Goal: Task Accomplishment & Management: Use online tool/utility

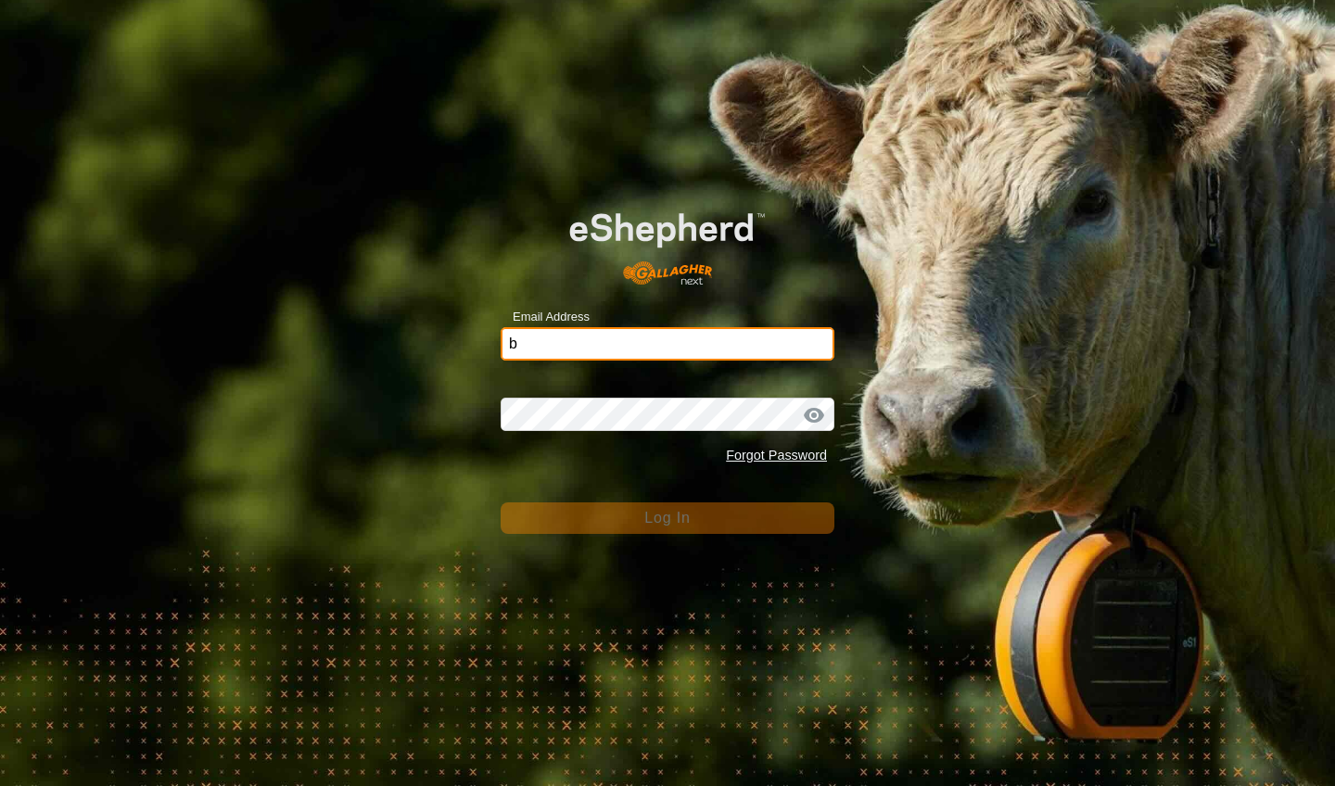
type input "[EMAIL_ADDRESS][DOMAIN_NAME]"
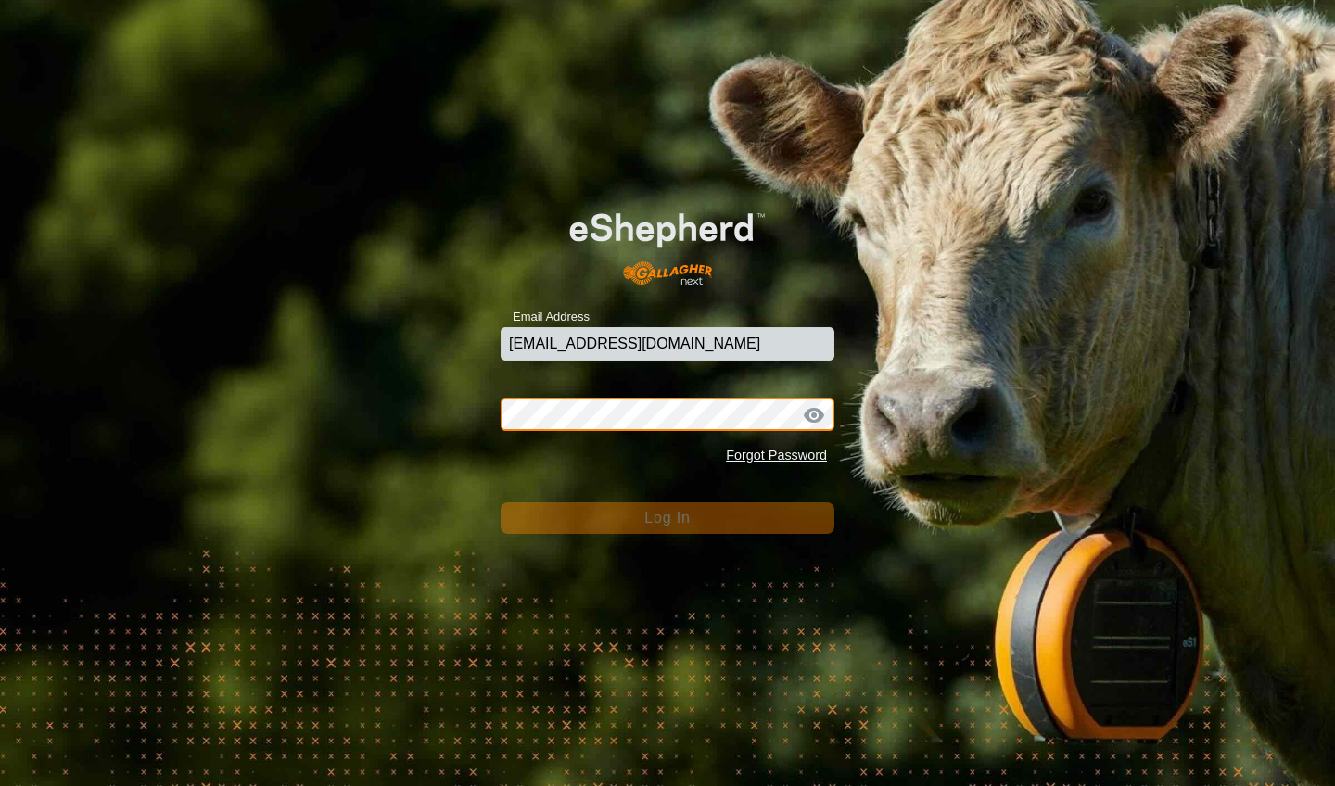
click at [668, 518] on button "Log In" at bounding box center [668, 519] width 334 height 32
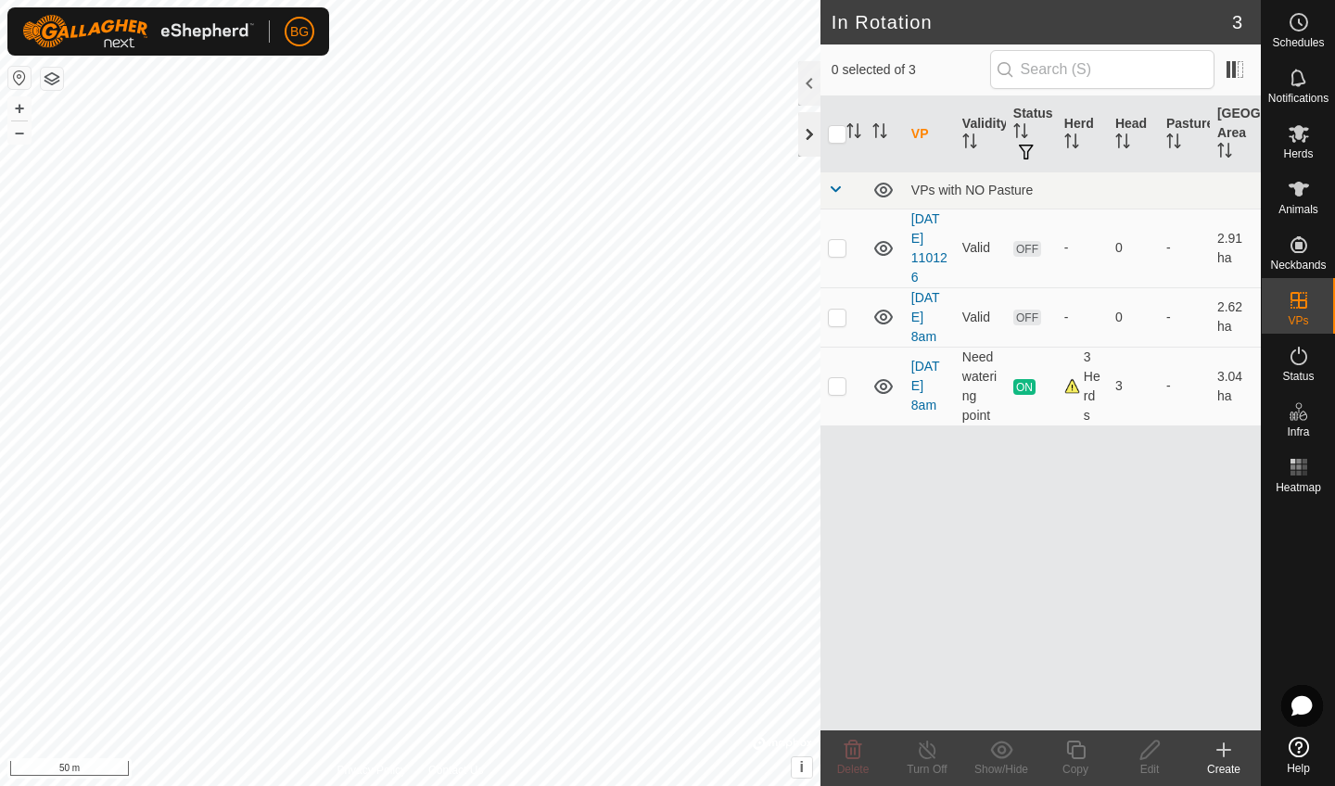
click at [806, 140] on div at bounding box center [809, 134] width 22 height 45
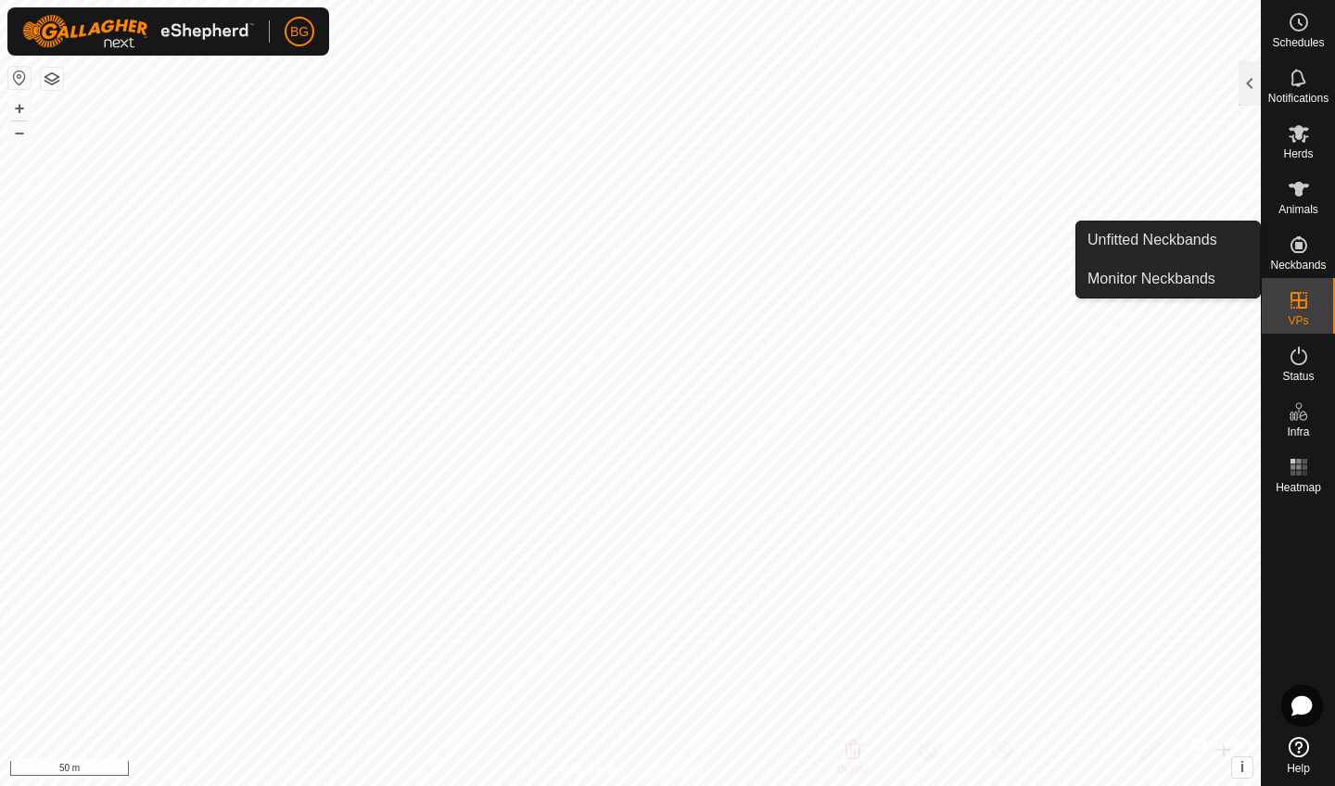
click at [1284, 237] on es-neckbands-svg-icon at bounding box center [1298, 245] width 33 height 30
click at [1300, 246] on icon at bounding box center [1299, 244] width 17 height 17
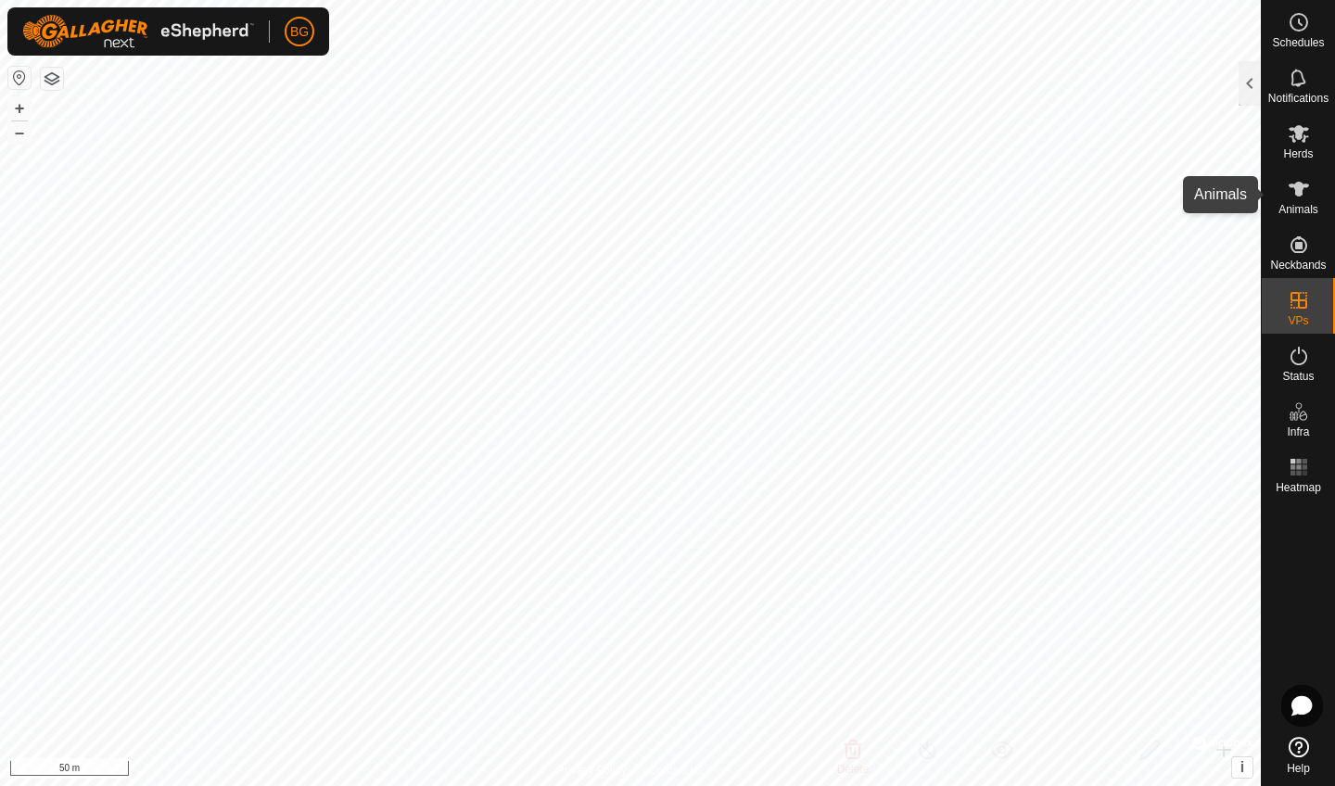
click at [1301, 202] on es-animals-svg-icon at bounding box center [1298, 189] width 33 height 30
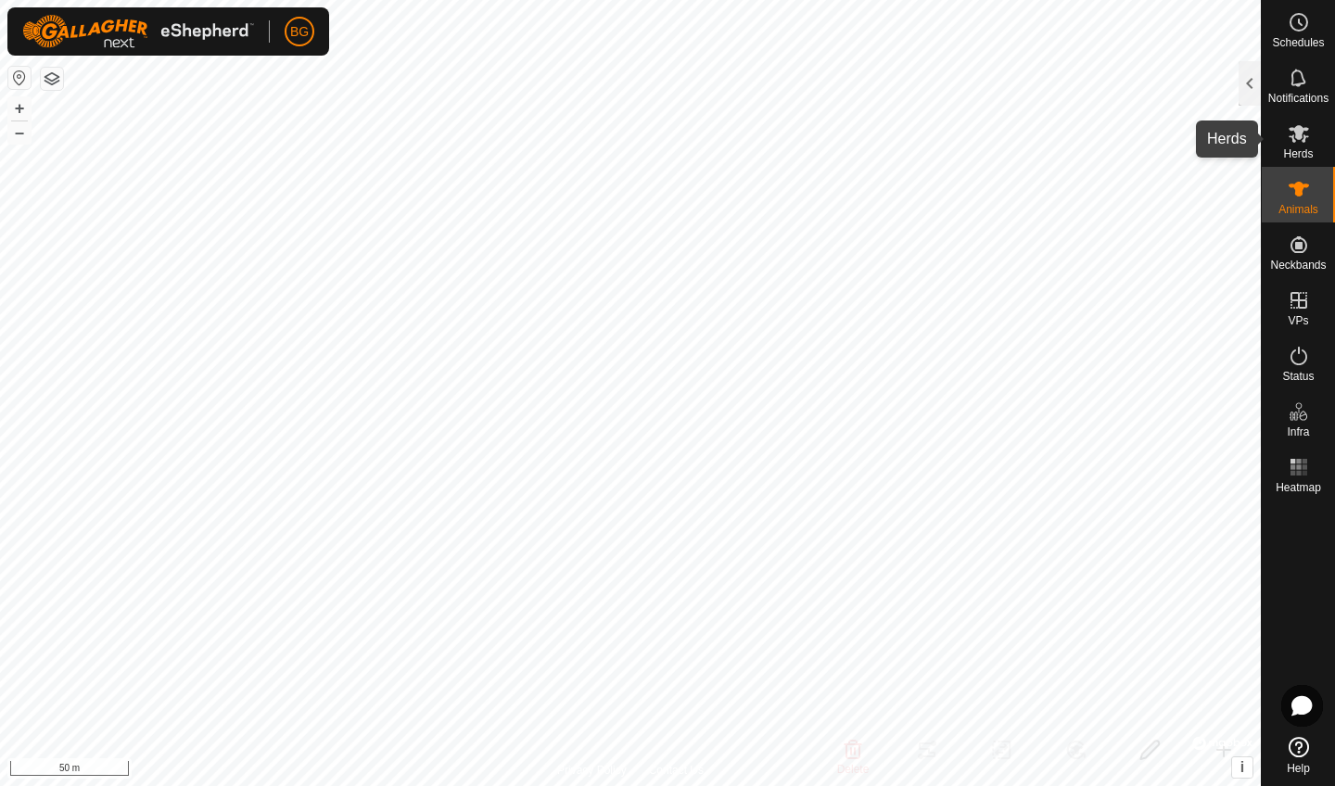
click at [1302, 150] on span "Herds" at bounding box center [1298, 153] width 30 height 11
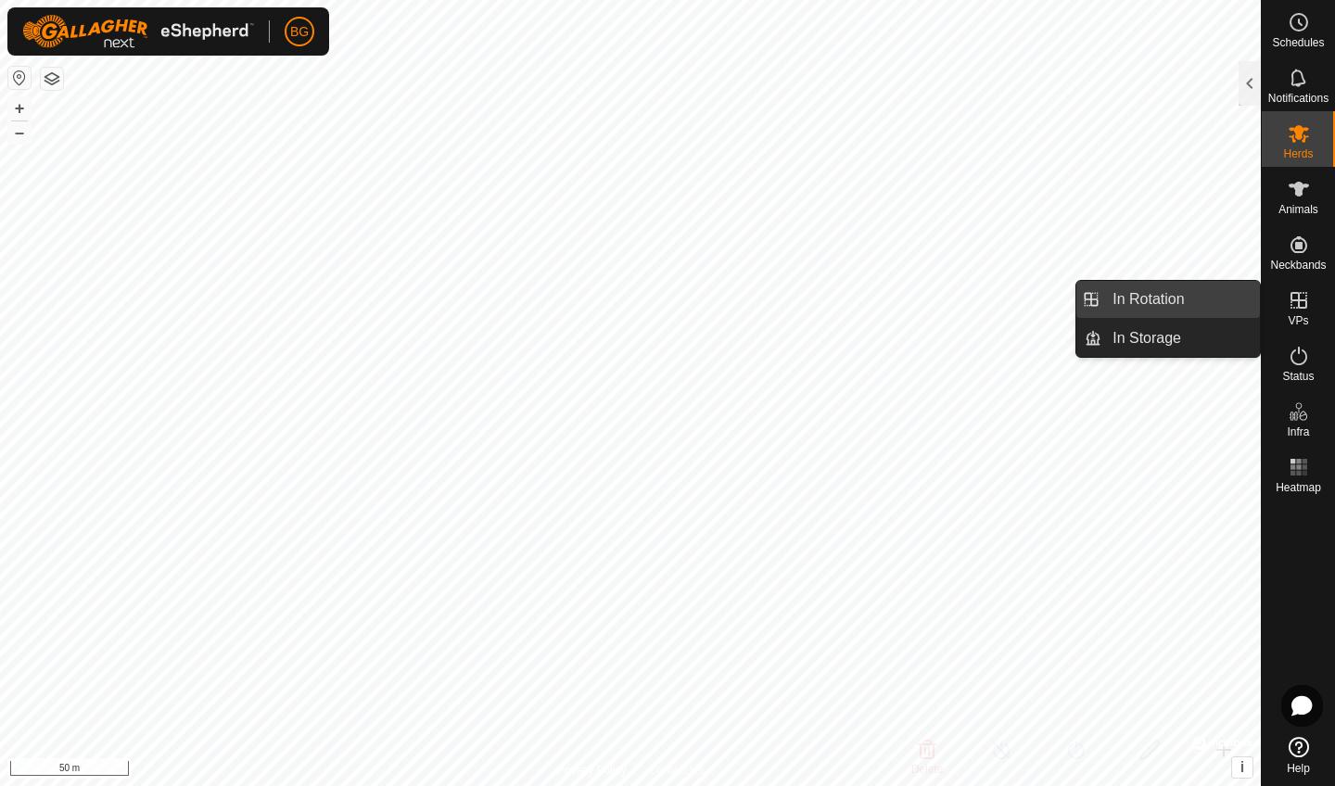
click at [1160, 307] on link "In Rotation" at bounding box center [1180, 299] width 159 height 37
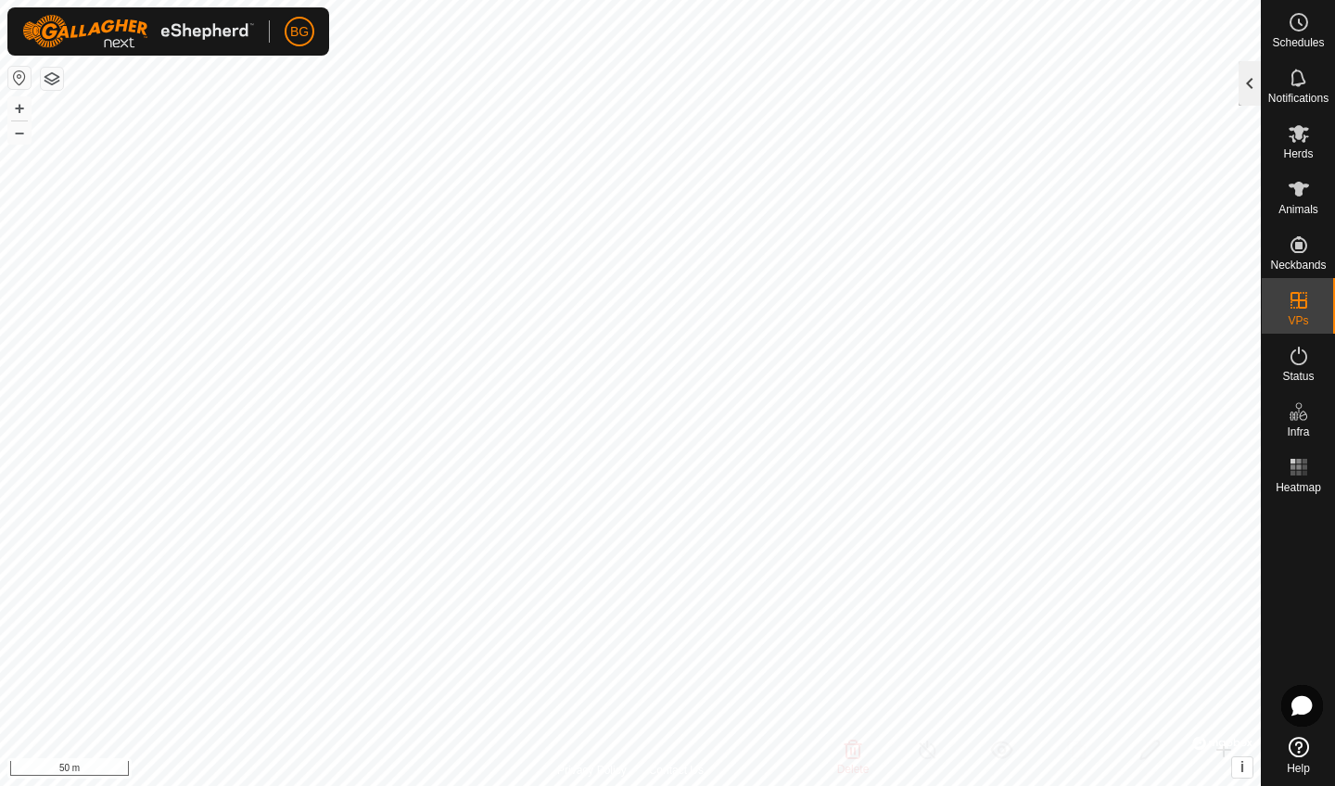
click at [1252, 86] on div at bounding box center [1250, 83] width 22 height 45
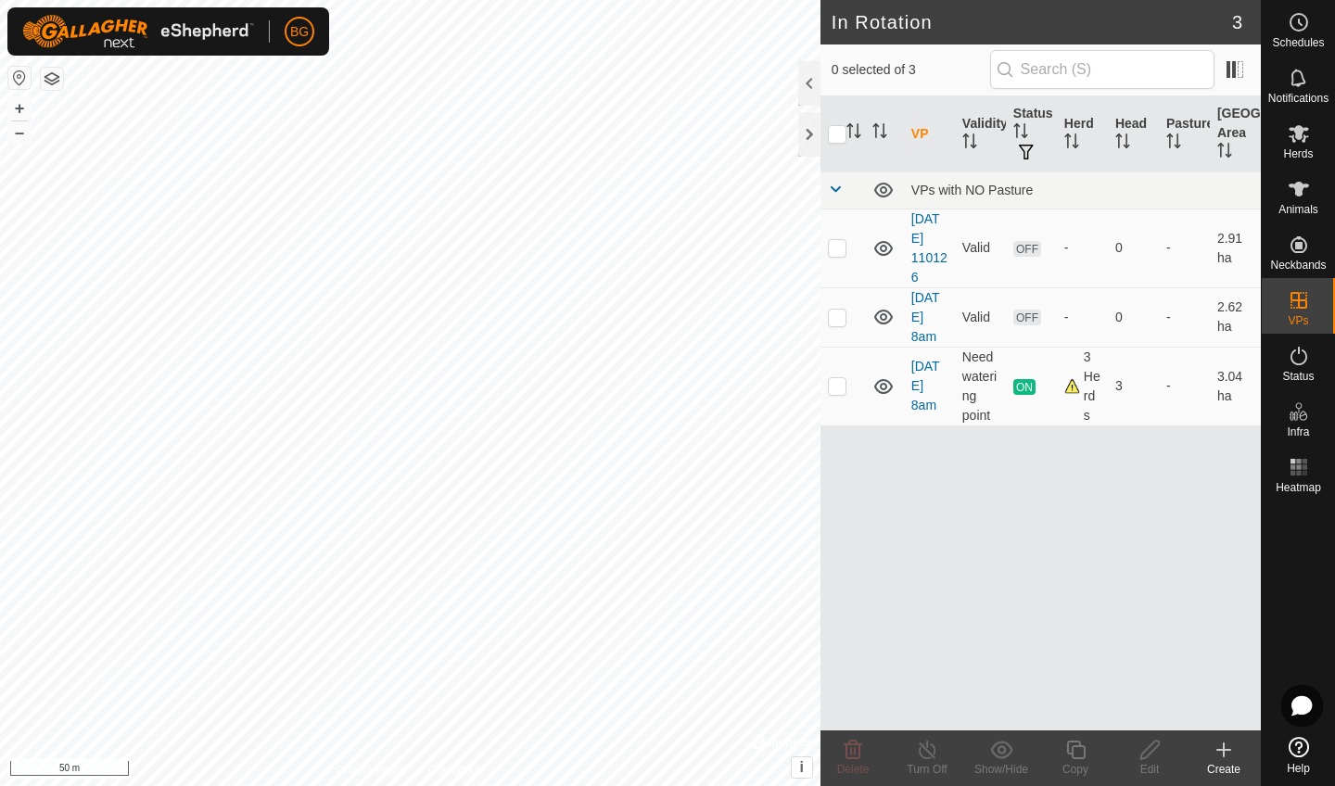
click at [1228, 757] on icon at bounding box center [1224, 750] width 22 height 22
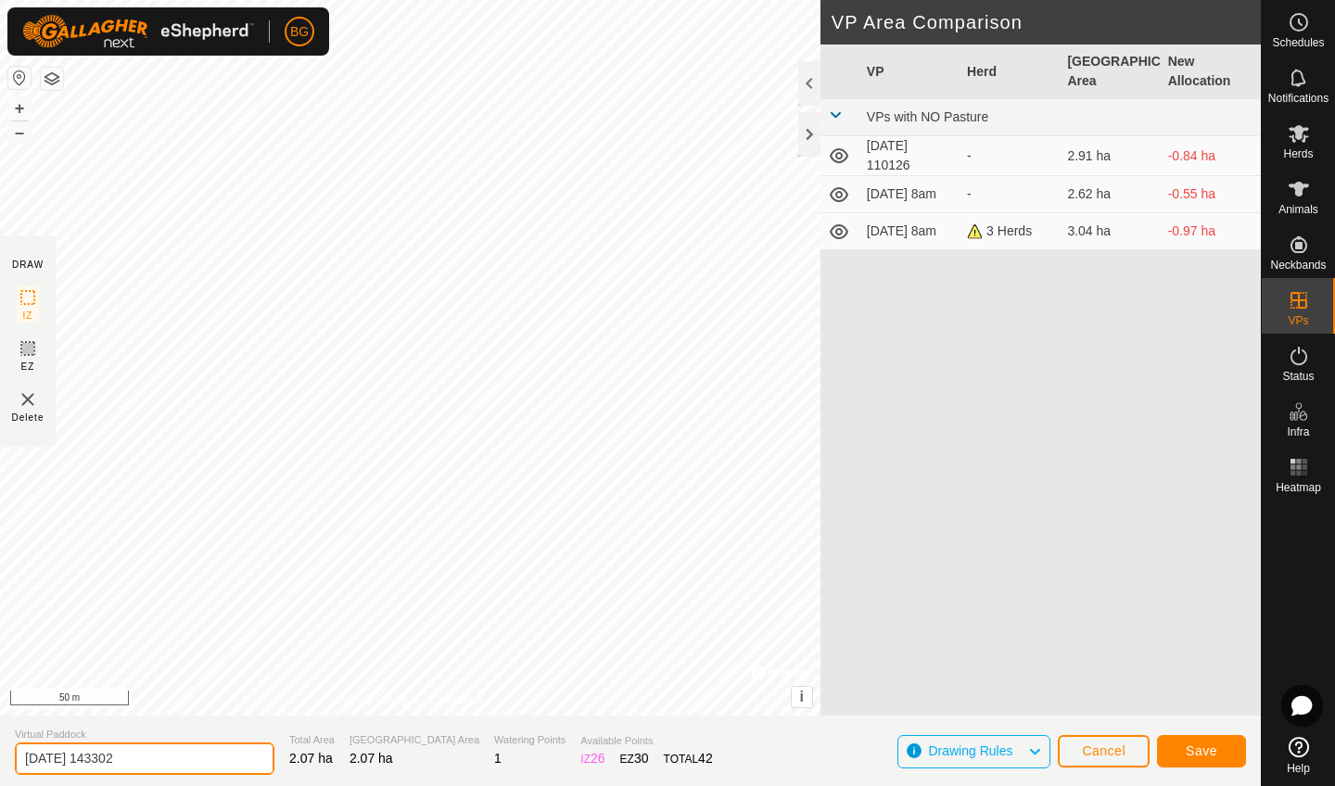
click at [153, 764] on input "[DATE] 143302" at bounding box center [145, 759] width 260 height 32
type input "[DATE] 230pm"
click at [1193, 754] on span "Save" at bounding box center [1202, 751] width 32 height 15
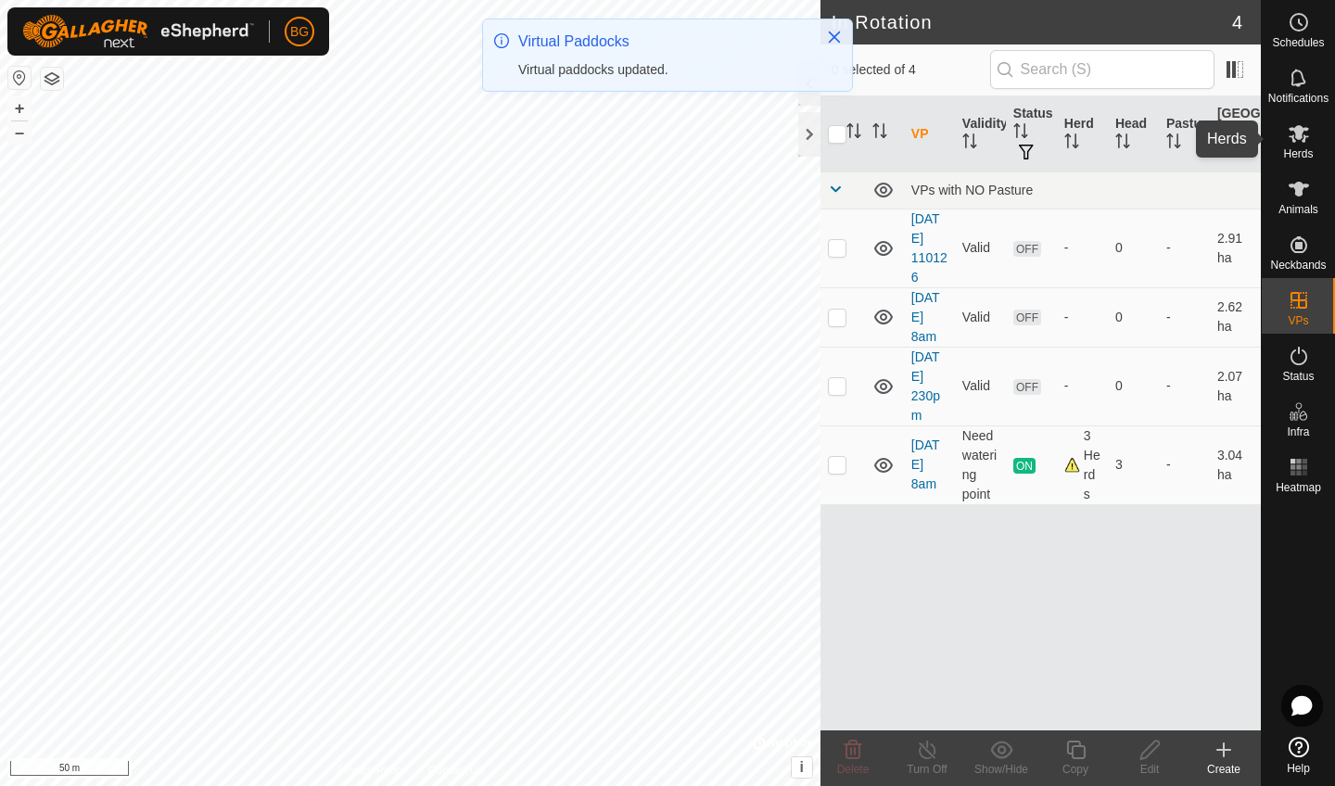
click at [1304, 153] on span "Herds" at bounding box center [1298, 153] width 30 height 11
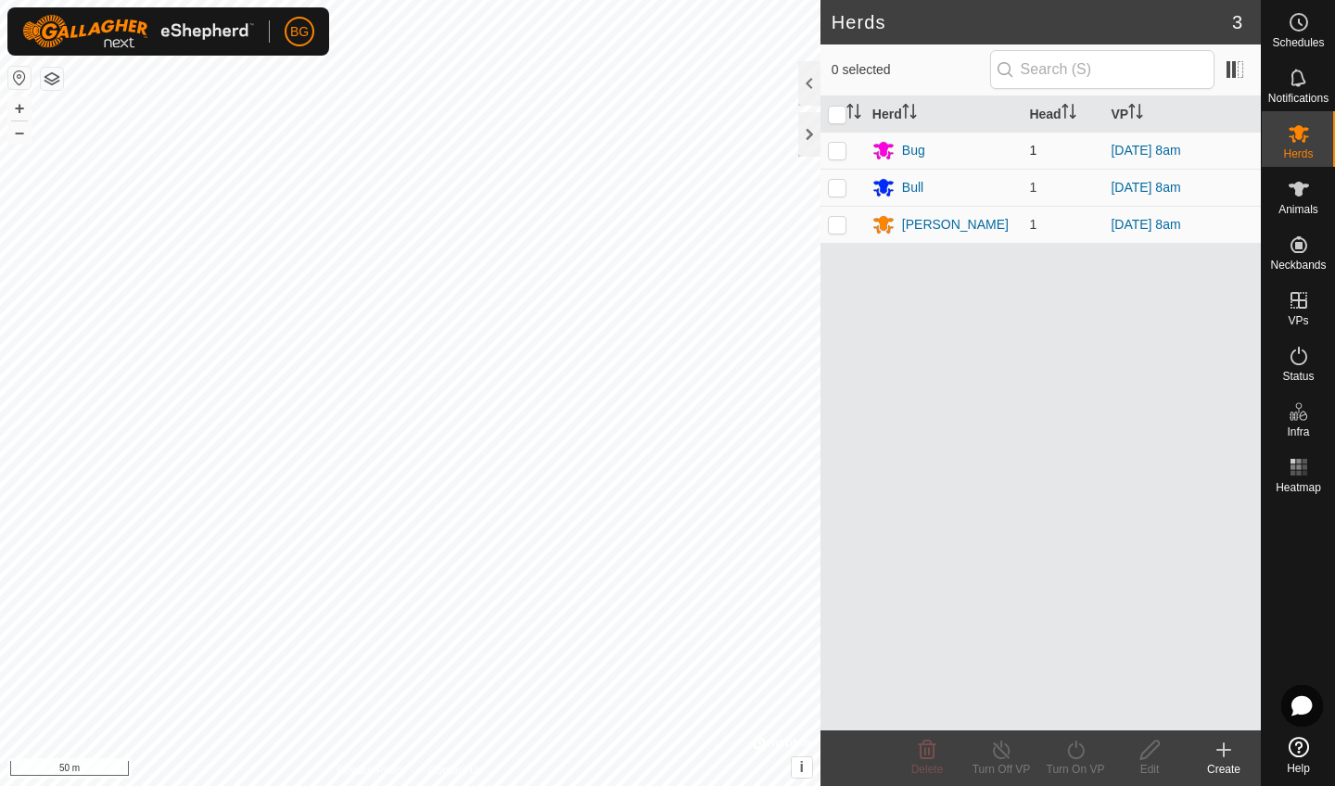
click at [839, 149] on p-checkbox at bounding box center [837, 150] width 19 height 15
checkbox input "true"
click at [834, 189] on p-checkbox at bounding box center [837, 187] width 19 height 15
click at [835, 188] on p-checkbox at bounding box center [837, 187] width 19 height 15
checkbox input "false"
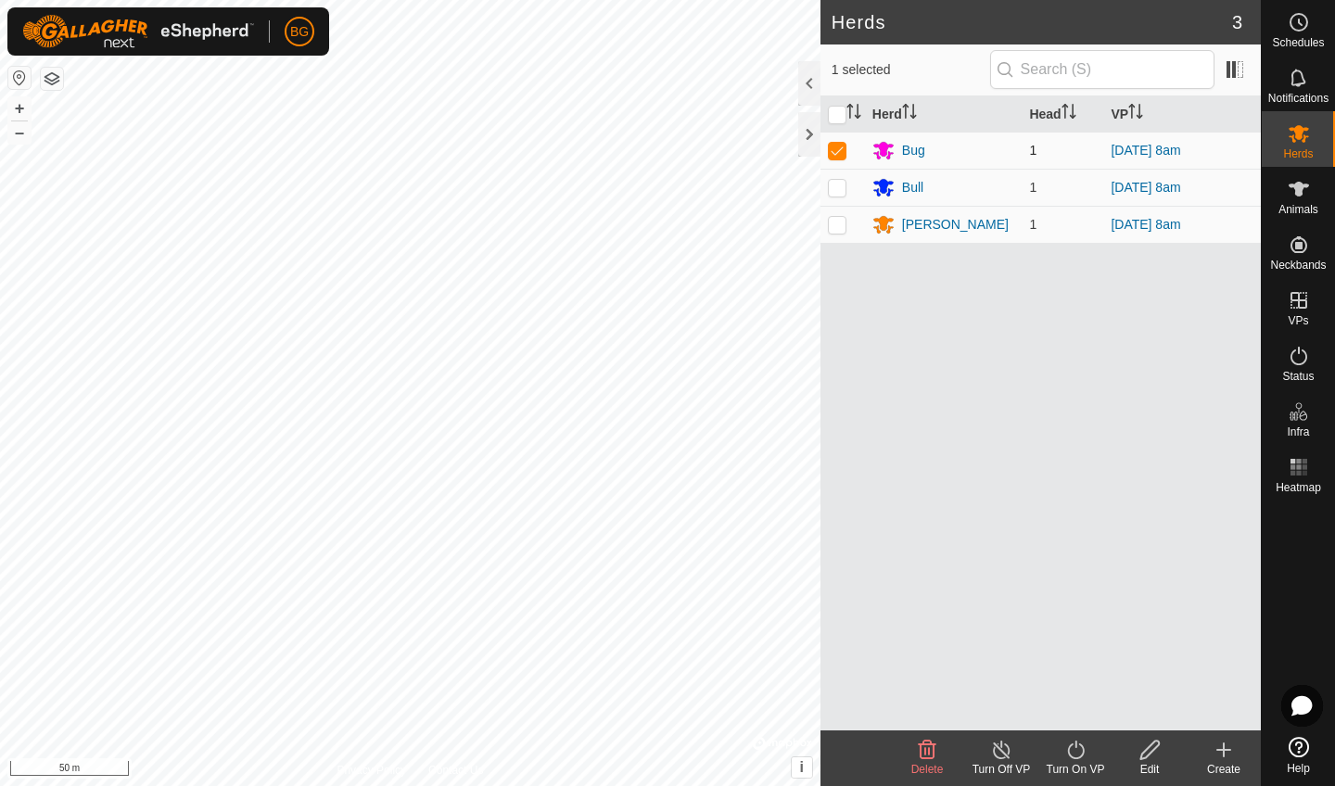
click at [839, 144] on p-checkbox at bounding box center [837, 150] width 19 height 15
checkbox input "false"
click at [834, 108] on input "checkbox" at bounding box center [837, 115] width 19 height 19
checkbox input "true"
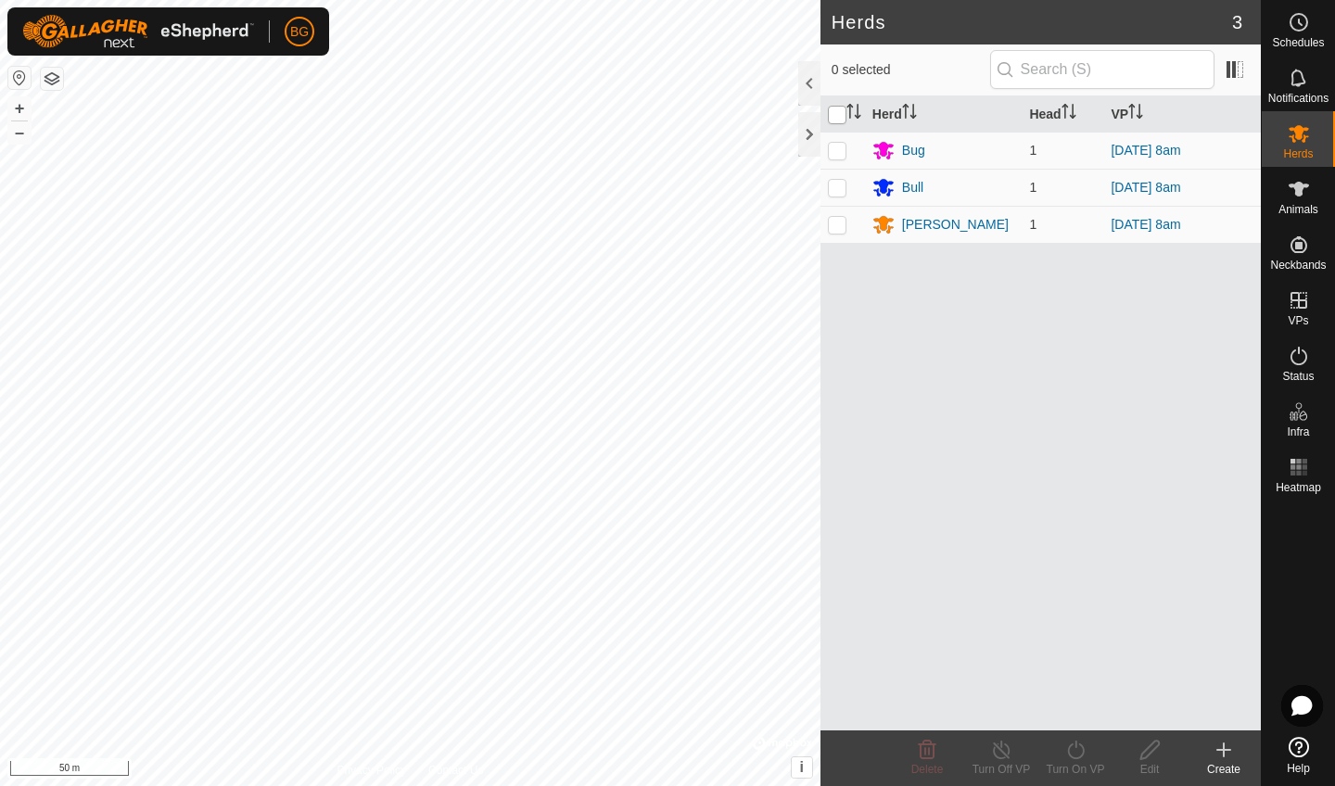
checkbox input "true"
click at [1079, 748] on icon at bounding box center [1075, 750] width 23 height 22
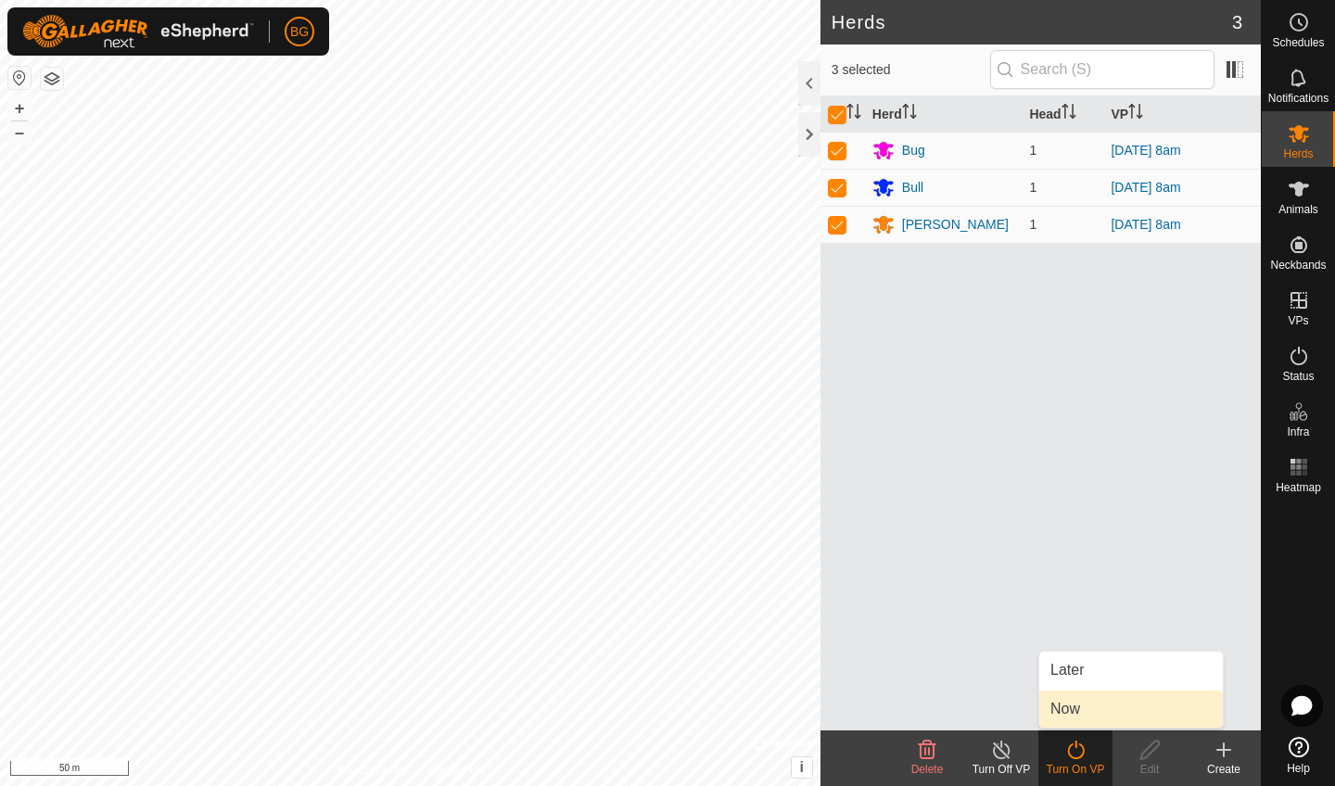
click at [1079, 707] on link "Now" at bounding box center [1131, 709] width 184 height 37
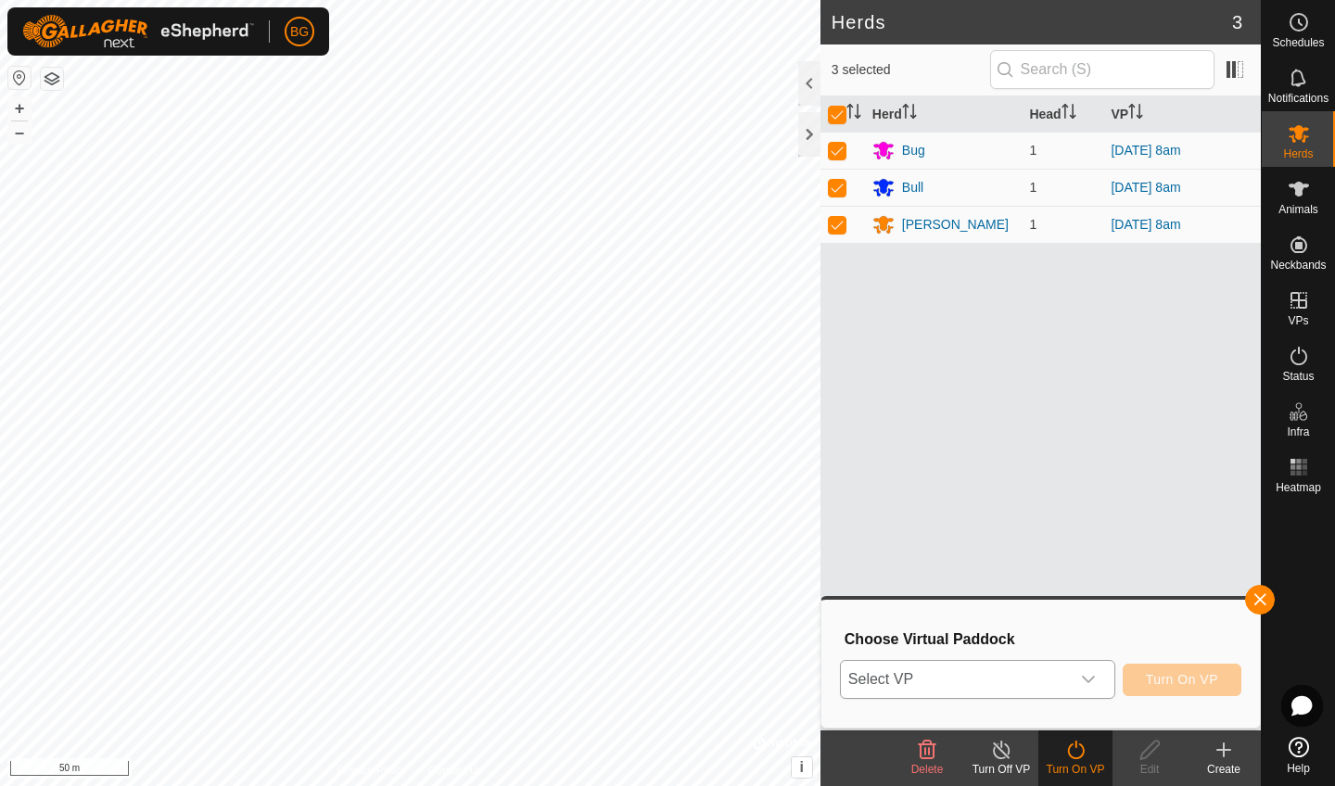
click at [1091, 680] on icon "dropdown trigger" at bounding box center [1088, 679] width 13 height 7
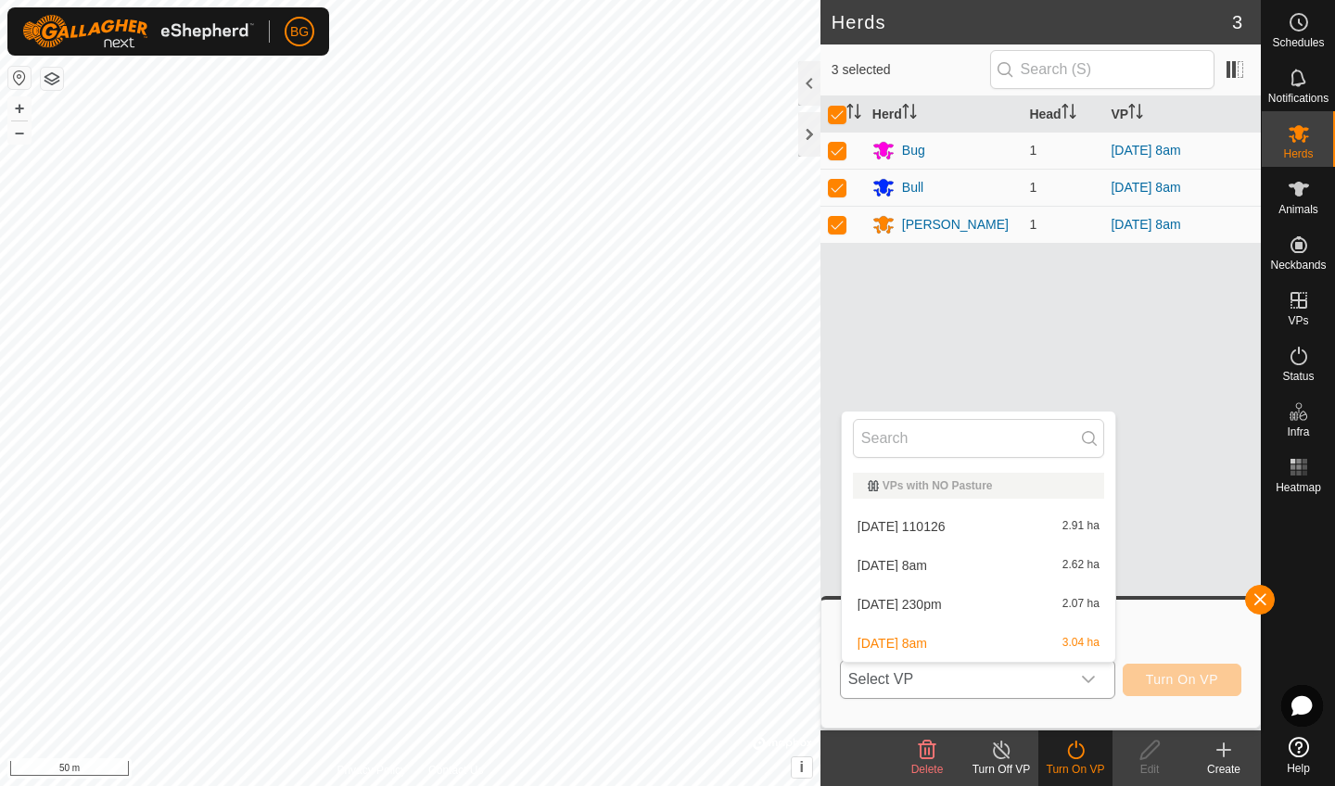
click at [935, 597] on li "[DATE] 230pm 2.07 ha" at bounding box center [979, 604] width 274 height 37
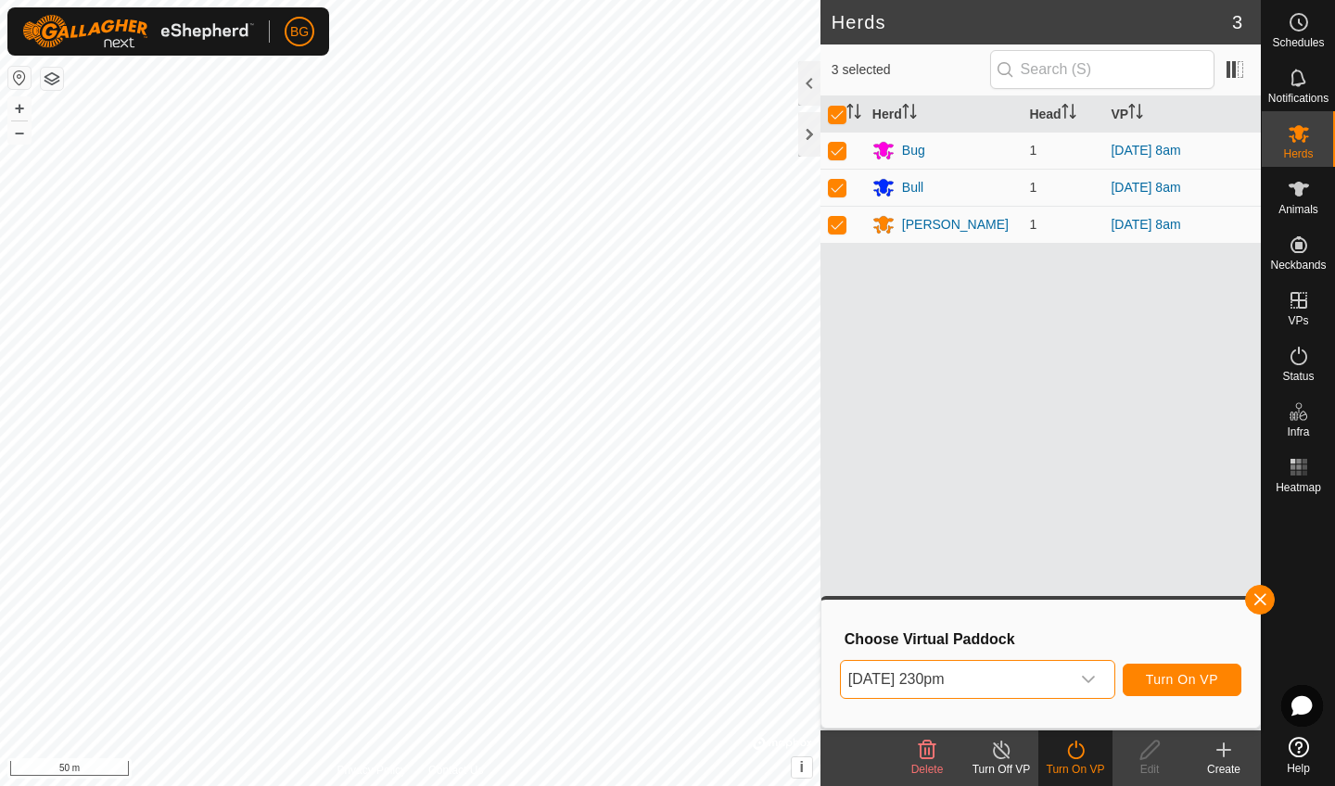
click at [1212, 679] on span "Turn On VP" at bounding box center [1182, 679] width 72 height 15
